Goal: Book appointment/travel/reservation

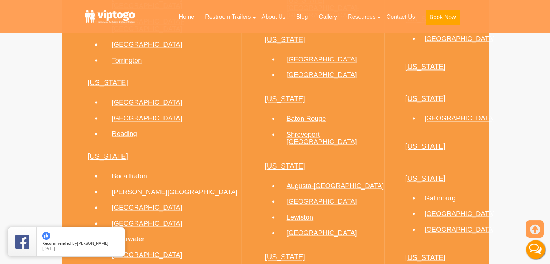
scroll to position [1071, 0]
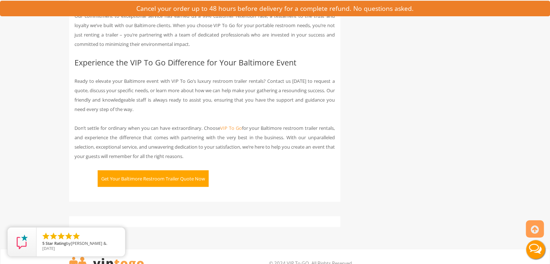
scroll to position [1980, 0]
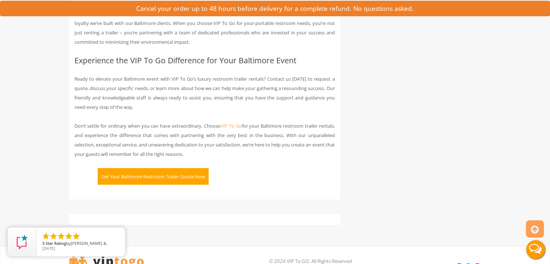
click at [195, 169] on button "Get Your Baltimore Restroom Trailer Quote Now" at bounding box center [153, 176] width 111 height 17
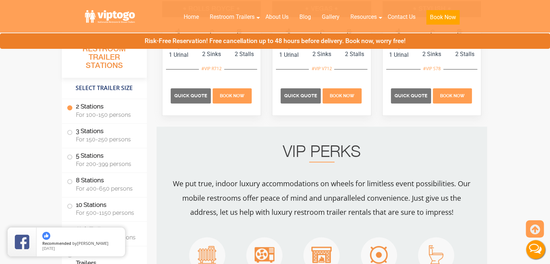
scroll to position [504, 0]
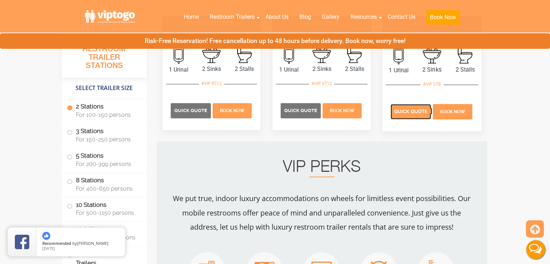
click at [421, 109] on span "Quick Quote" at bounding box center [410, 111] width 33 height 5
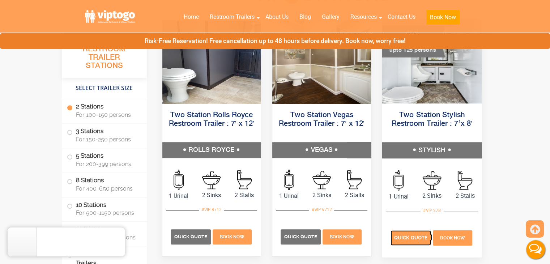
scroll to position [377, 0]
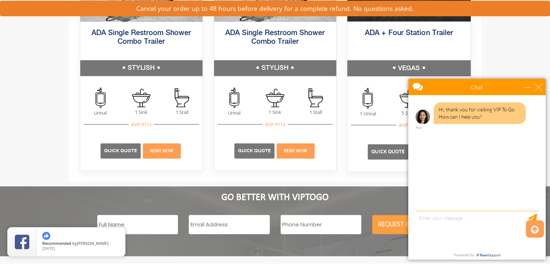
scroll to position [1114, 0]
